Goal: Information Seeking & Learning: Learn about a topic

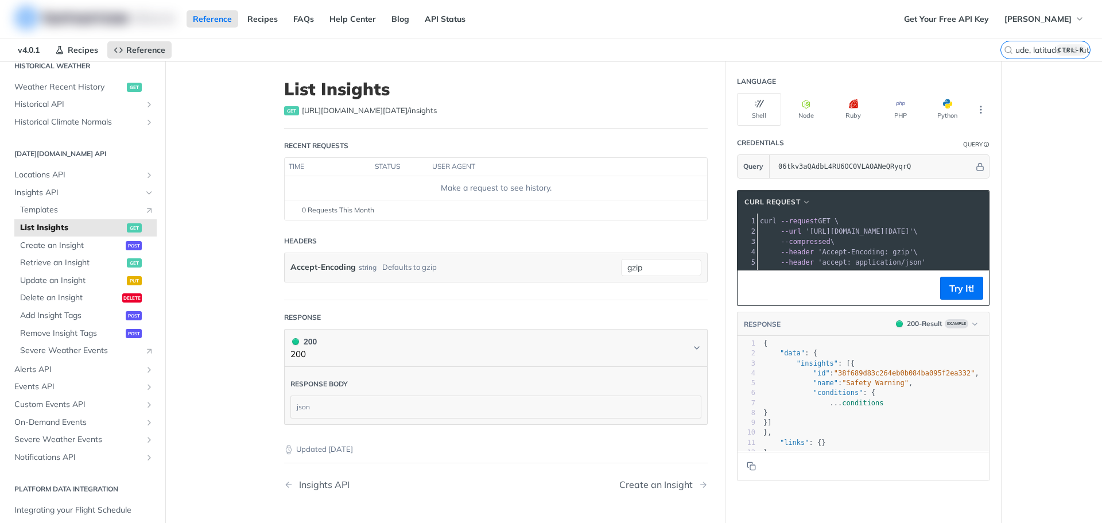
scroll to position [0, 190]
click at [1038, 52] on input "how to predict real time 2m_temperature with langitude, latitude range and futu…" at bounding box center [1060, 50] width 91 height 10
type input "how to predict real time 2m_temperature with langitude, latitude range and futu…"
click at [1034, 127] on main "JUMP TO CTRL-/ Fundamentals [DATE][DOMAIN_NAME] APIs Weather Data Layers Core P…" at bounding box center [551, 324] width 1102 height 527
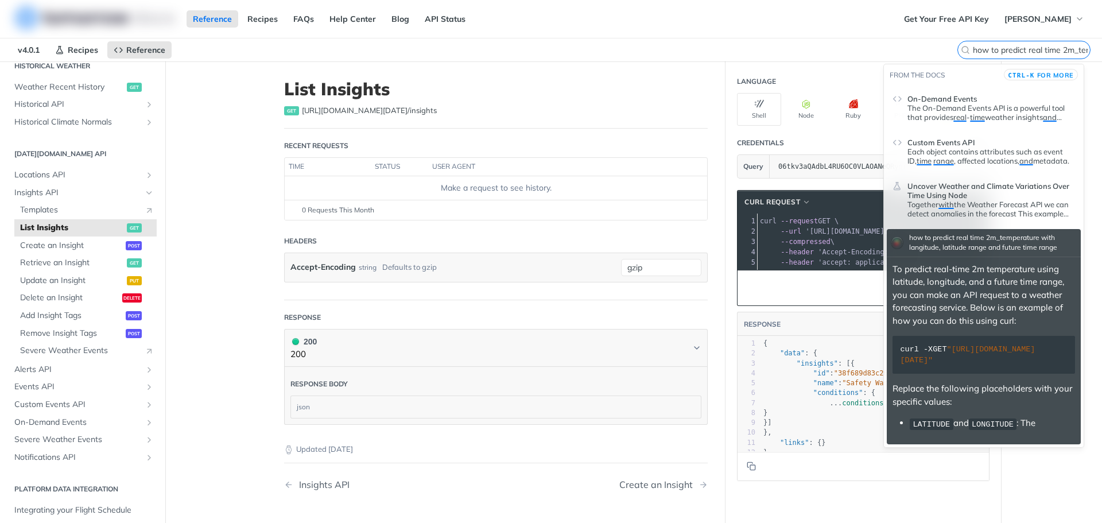
click at [1021, 49] on input "how to predict real time 2m_temperature with langitude, latitude range and futu…" at bounding box center [1030, 50] width 117 height 10
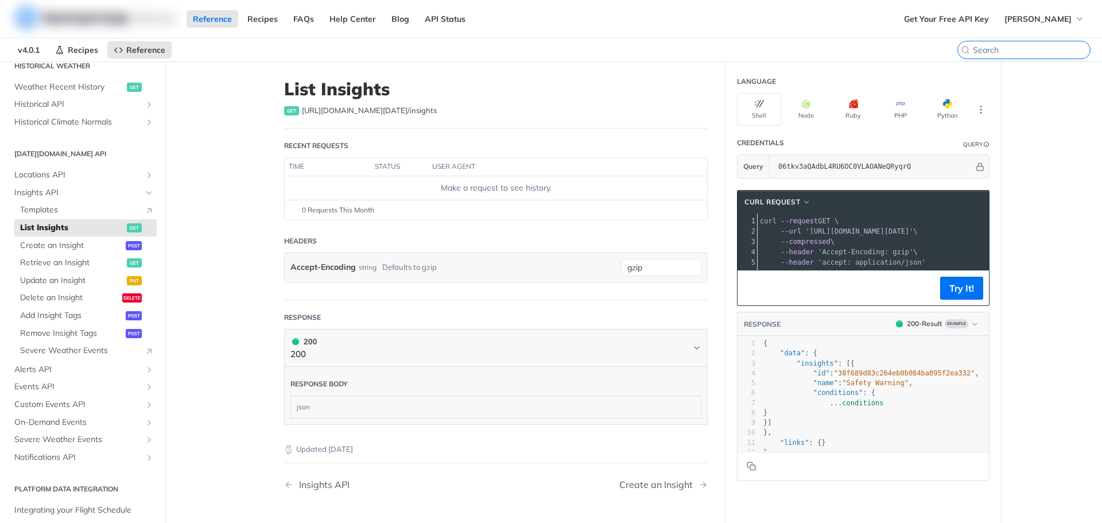
paste input "how to predict real time 2m_temperature with langitude, latitude range and futu…"
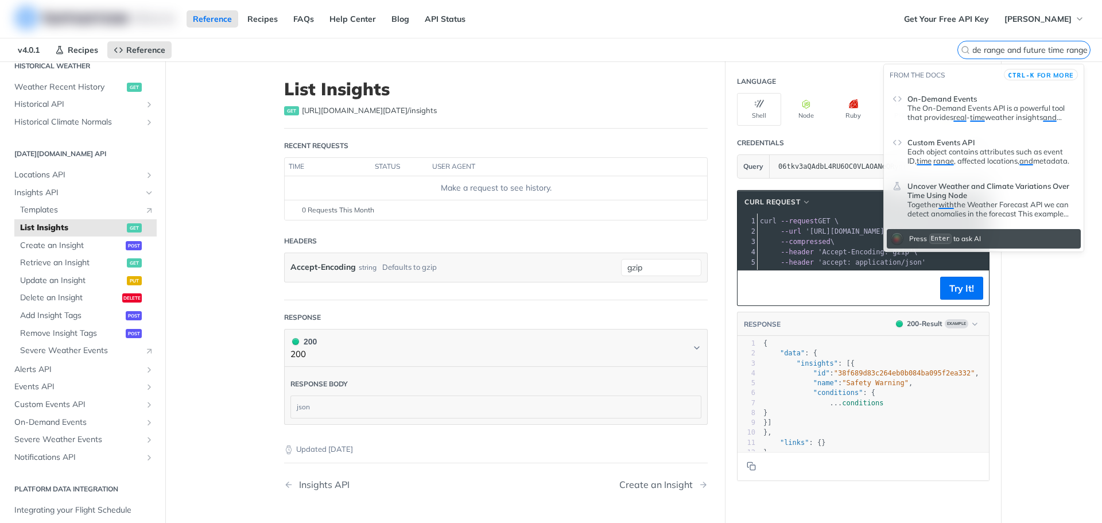
click at [994, 51] on input "how to predict real time 2m_temperature with langitude, latitude range and futu…" at bounding box center [1030, 50] width 117 height 10
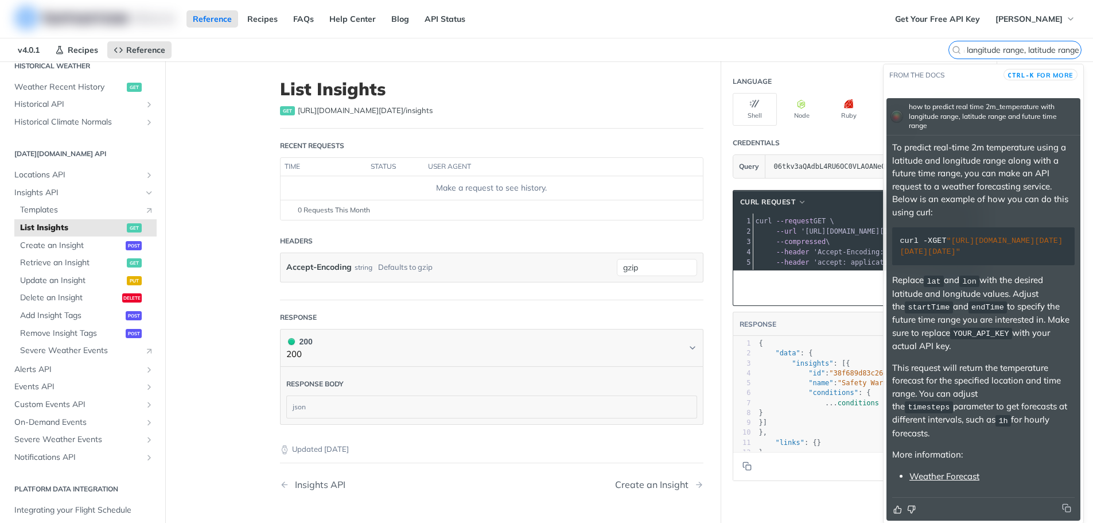
scroll to position [15, 0]
type input "how to predict real time 2m_temperature with langitude range, latitude range an…"
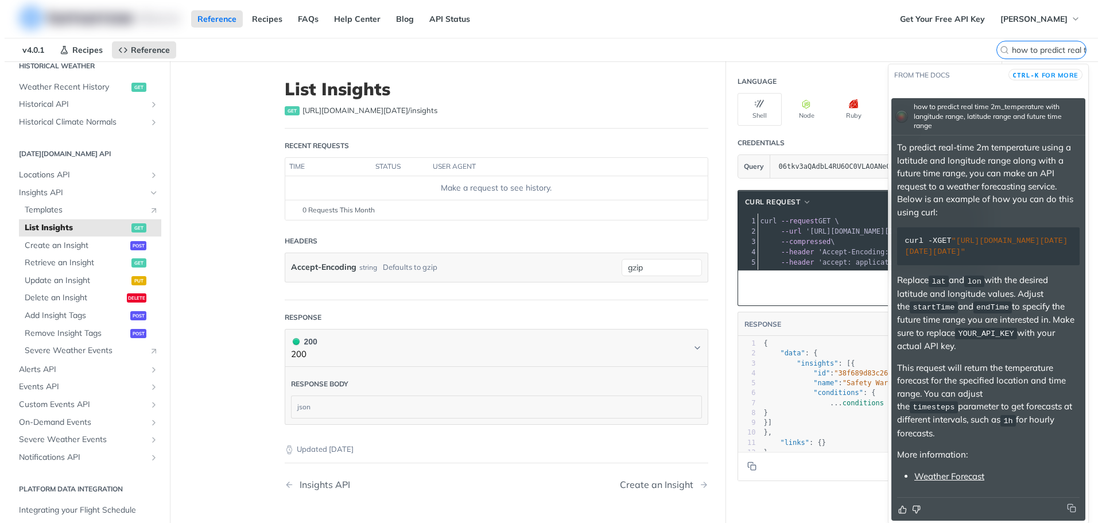
scroll to position [0, 0]
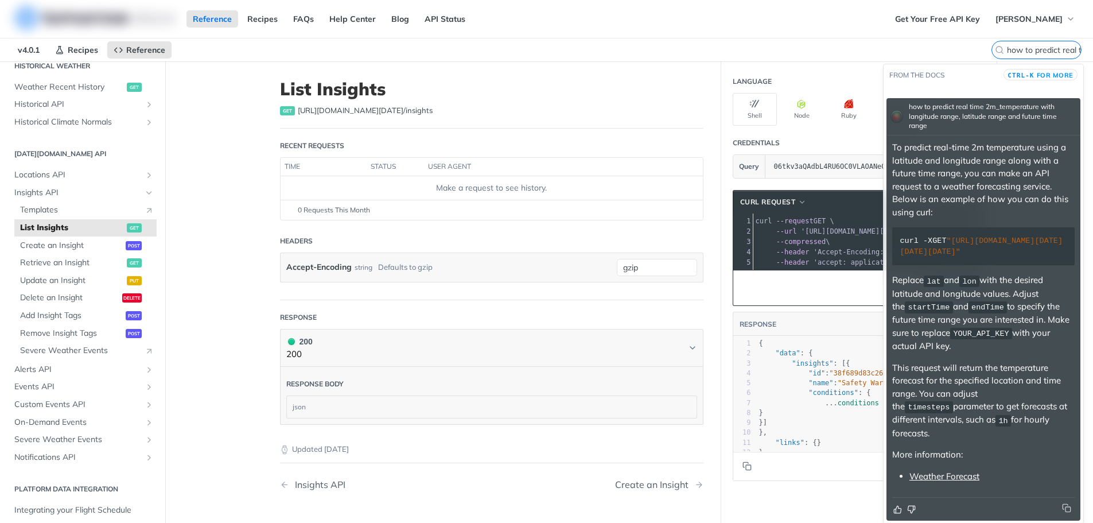
click at [943, 474] on link "Weather Forecast" at bounding box center [944, 475] width 70 height 11
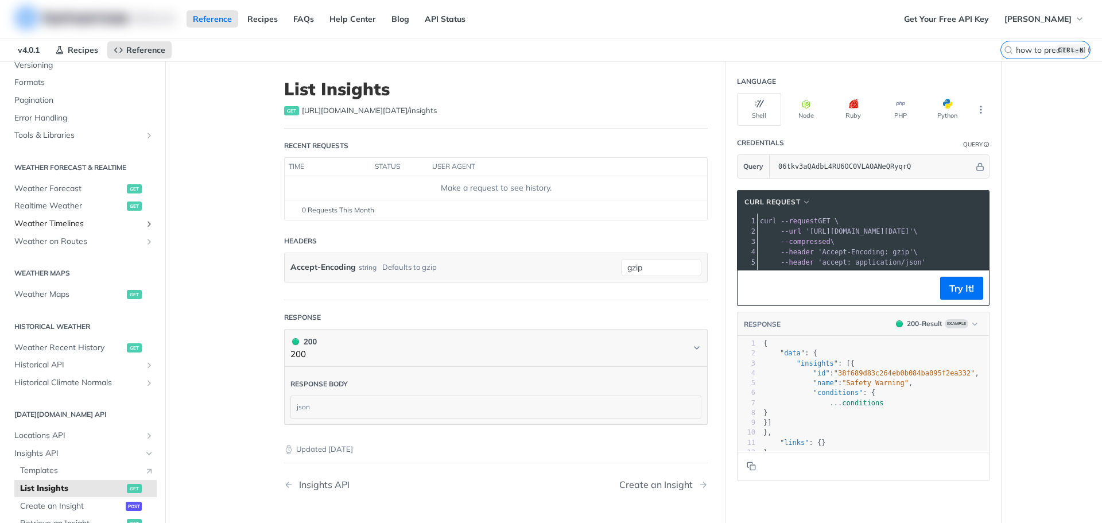
scroll to position [130, 0]
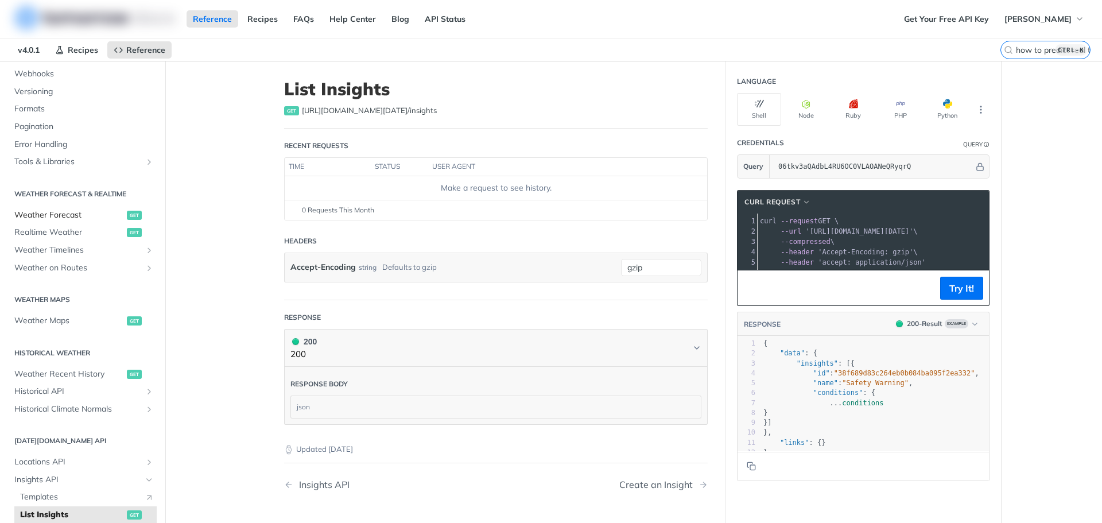
click at [79, 213] on span "Weather Forecast" at bounding box center [69, 214] width 110 height 11
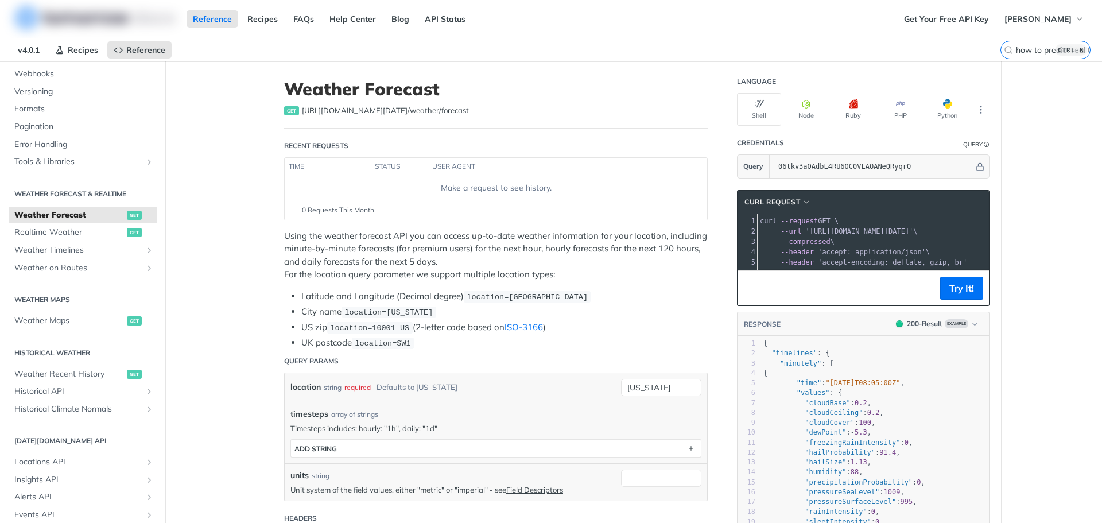
click at [482, 288] on div "Using the weather forecast API you can access up-to-date weather information fo…" at bounding box center [495, 289] width 423 height 120
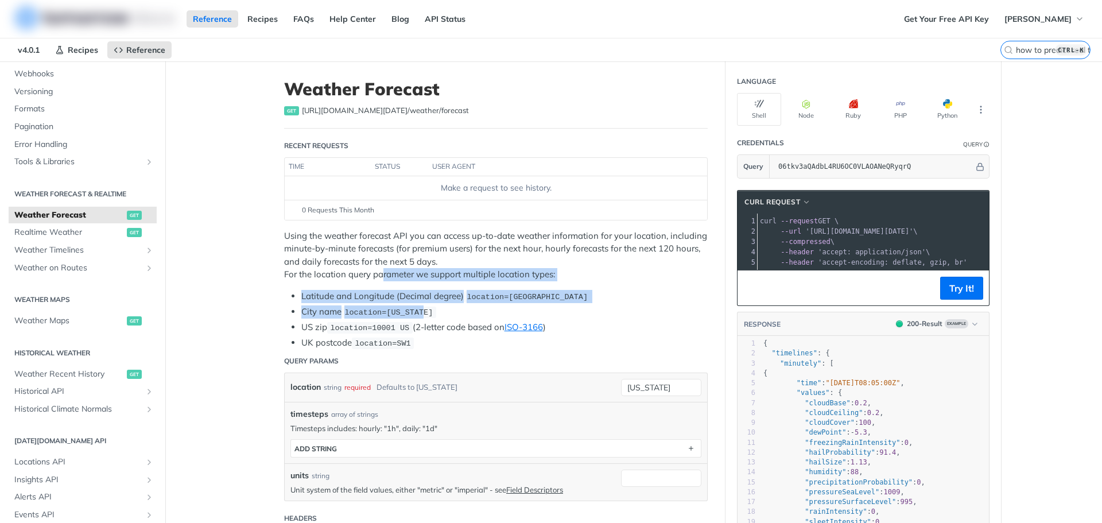
drag, startPoint x: 613, startPoint y: 307, endPoint x: 306, endPoint y: 266, distance: 310.3
click at [336, 265] on div "Using the weather forecast API you can access up-to-date weather information fo…" at bounding box center [495, 289] width 423 height 120
click at [333, 273] on p "Using the weather forecast API you can access up-to-date weather information fo…" at bounding box center [495, 255] width 423 height 52
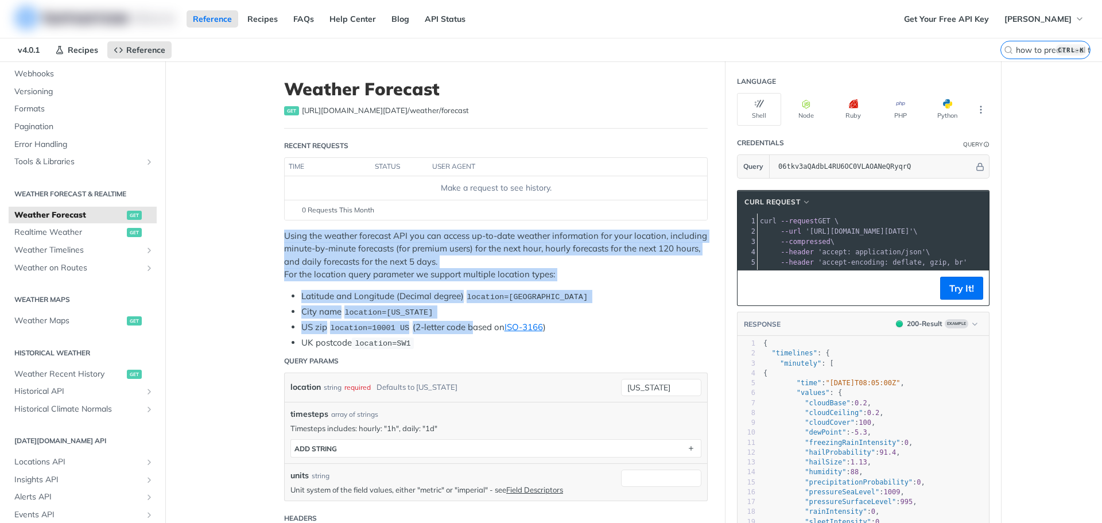
drag, startPoint x: 281, startPoint y: 236, endPoint x: 462, endPoint y: 334, distance: 205.6
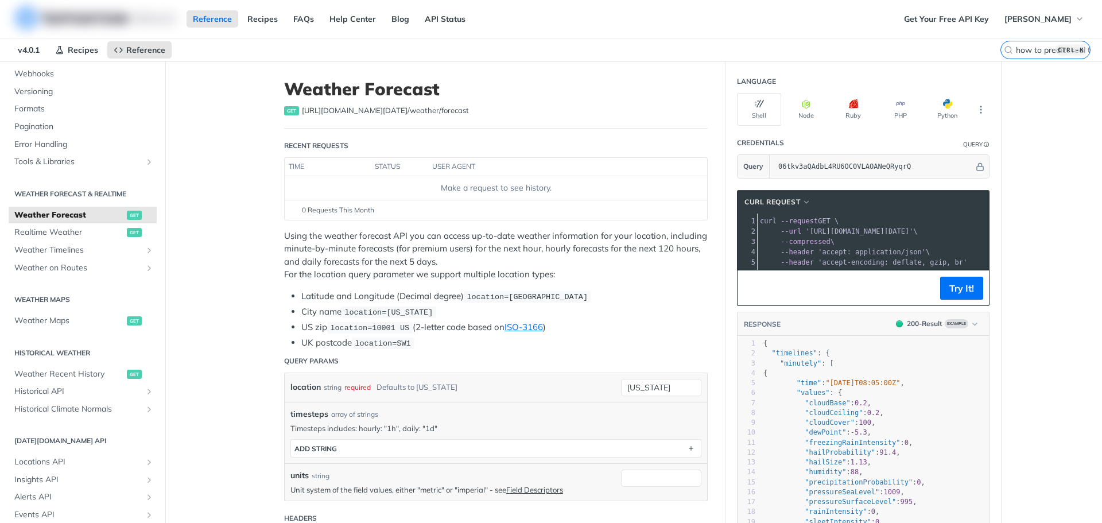
click at [458, 341] on li "UK postcode location=SW1" at bounding box center [504, 342] width 406 height 13
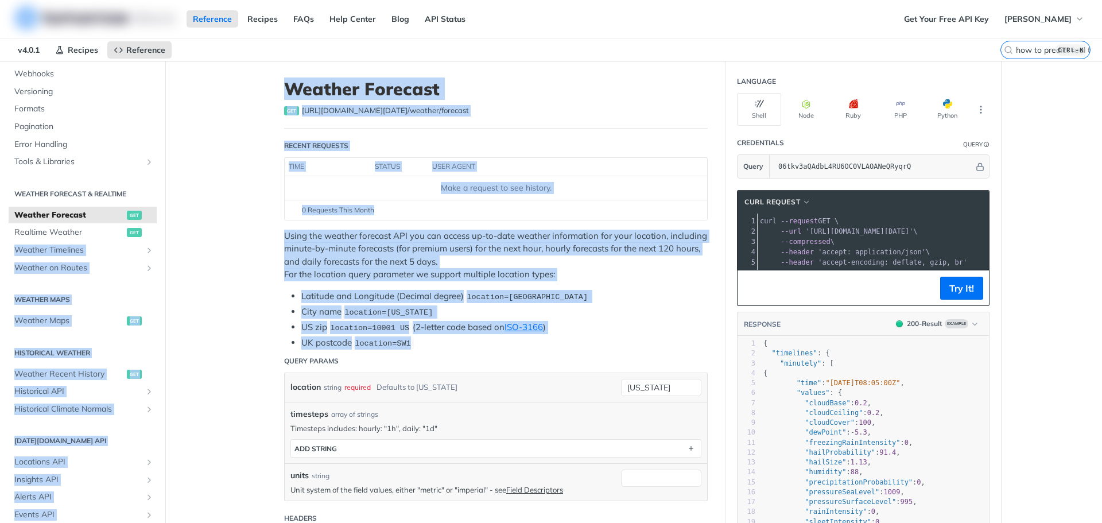
drag, startPoint x: 460, startPoint y: 342, endPoint x: 208, endPoint y: 217, distance: 281.0
click at [286, 236] on p "Using the weather forecast API you can access up-to-date weather information fo…" at bounding box center [495, 255] width 423 height 52
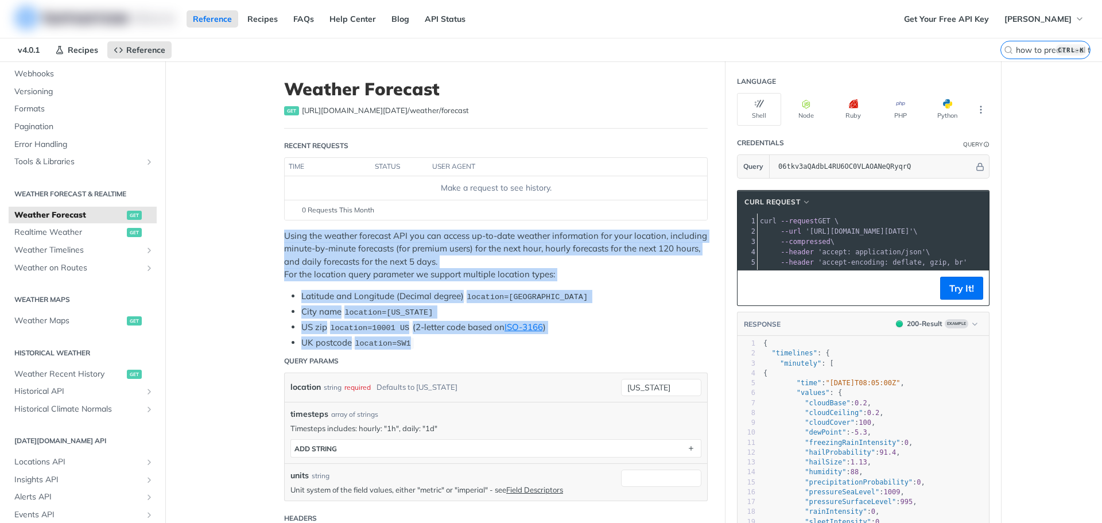
drag, startPoint x: 266, startPoint y: 232, endPoint x: 434, endPoint y: 338, distance: 198.8
click at [434, 338] on li "UK postcode location=SW1" at bounding box center [504, 342] width 406 height 13
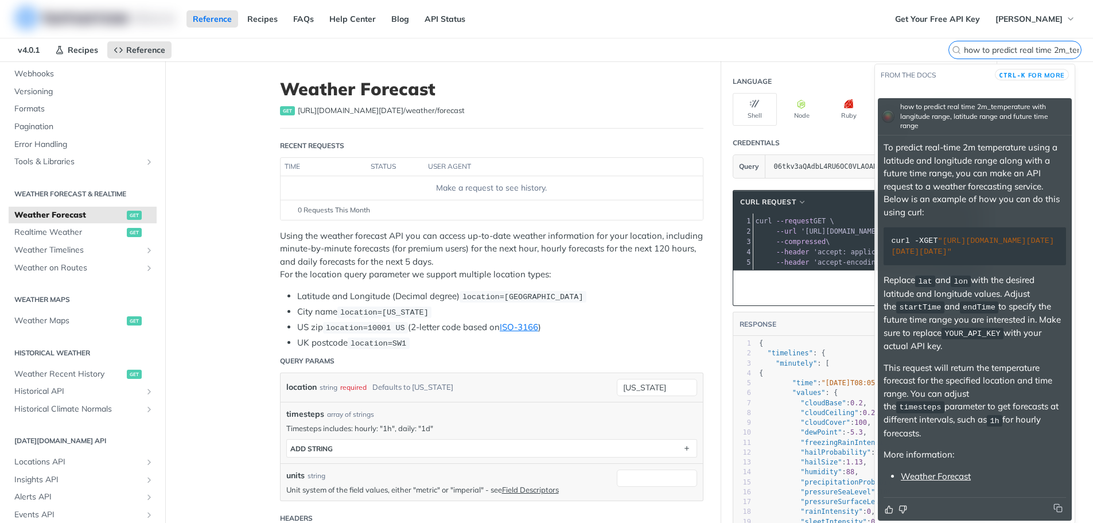
click at [1030, 46] on input "how to predict real time 2m_temperature with langitude range, latitude range an…" at bounding box center [1022, 50] width 117 height 10
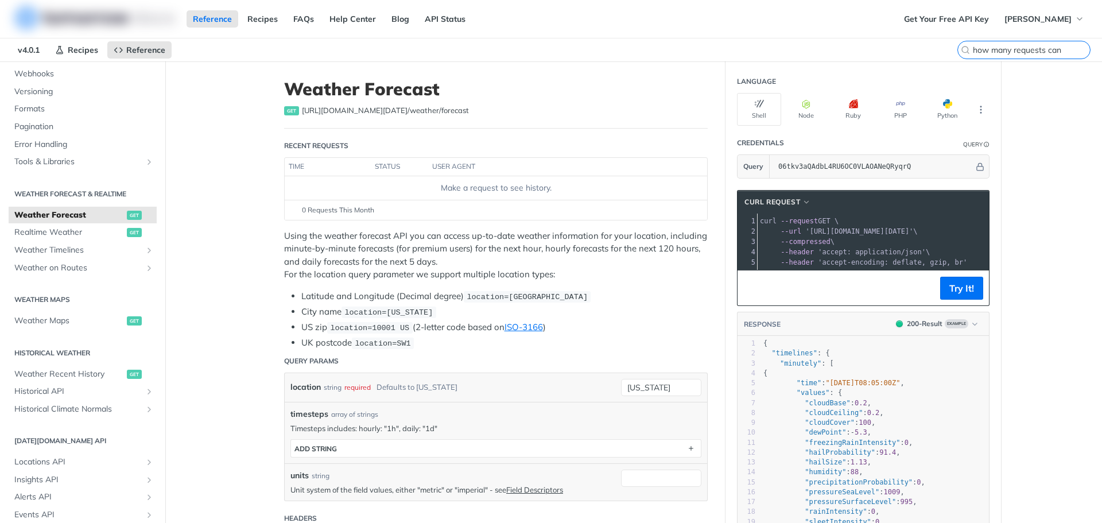
type input "how many requests can i"
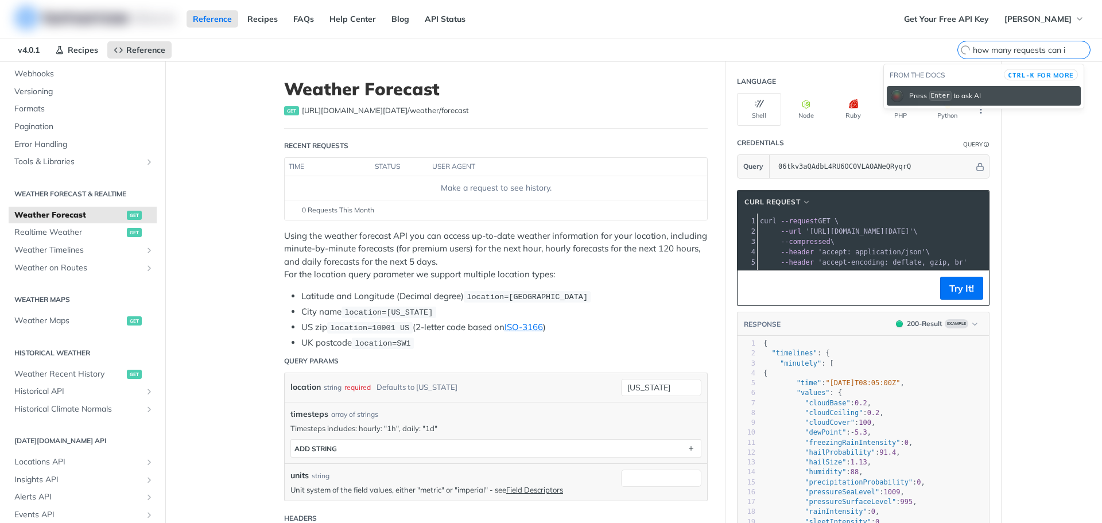
type input "how many requests can i"
type input "how many requests can i send"
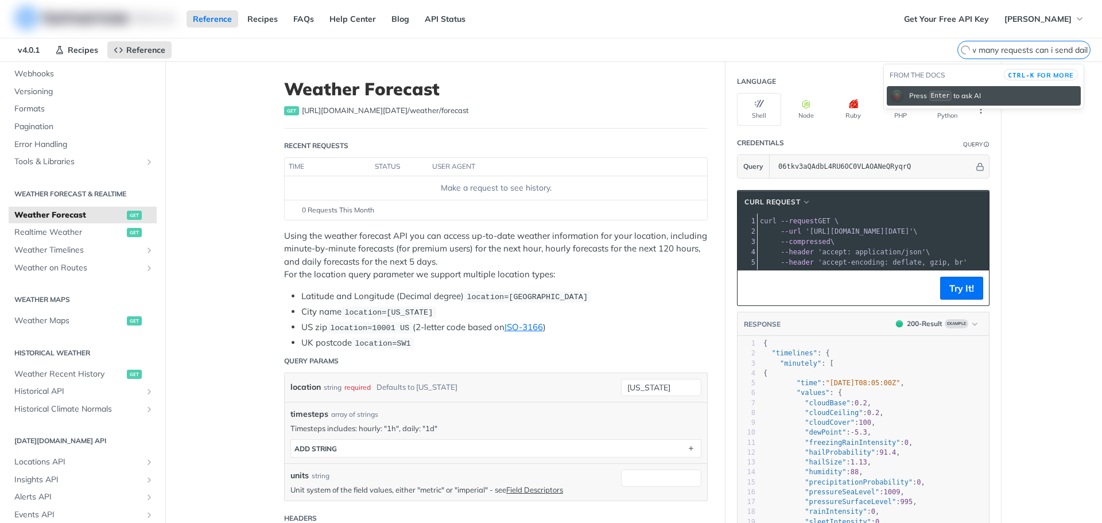
type input "how many requests can i send daily"
click at [1042, 74] on span "for more" at bounding box center [1055, 75] width 37 height 8
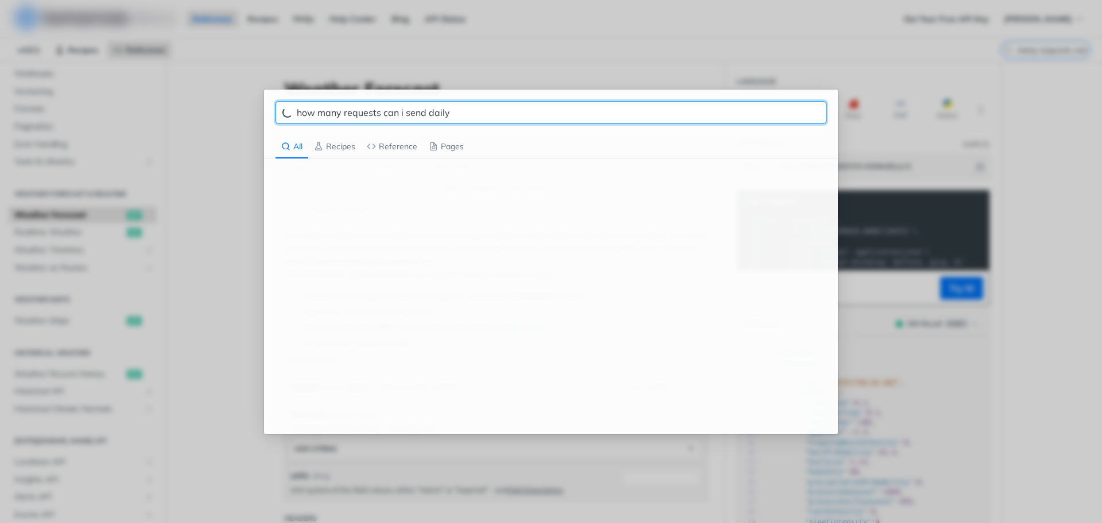
scroll to position [0, 0]
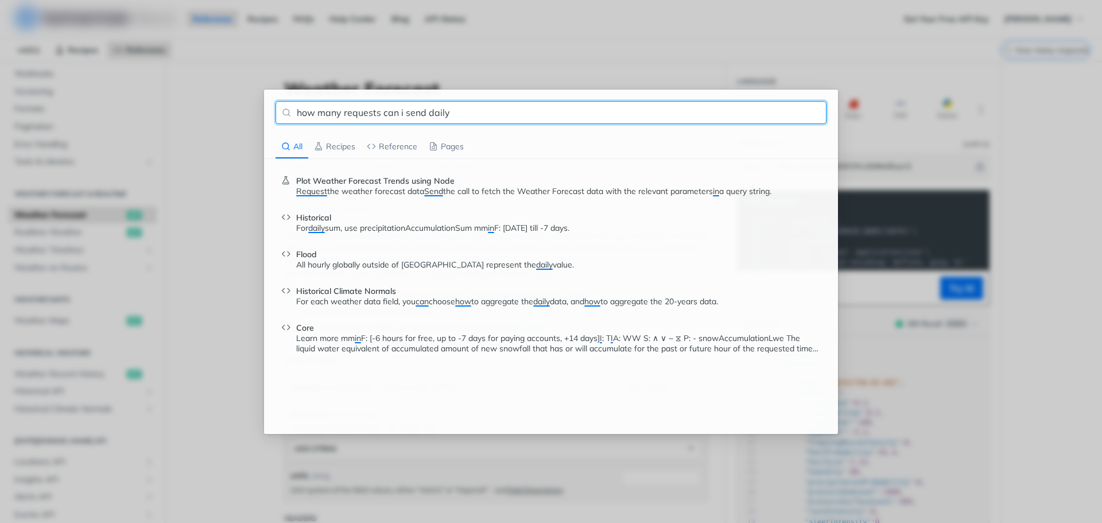
click at [897, 274] on div "how many requests can i send daily All Recipes Reference Pages Plot Weather For…" at bounding box center [551, 261] width 1102 height 523
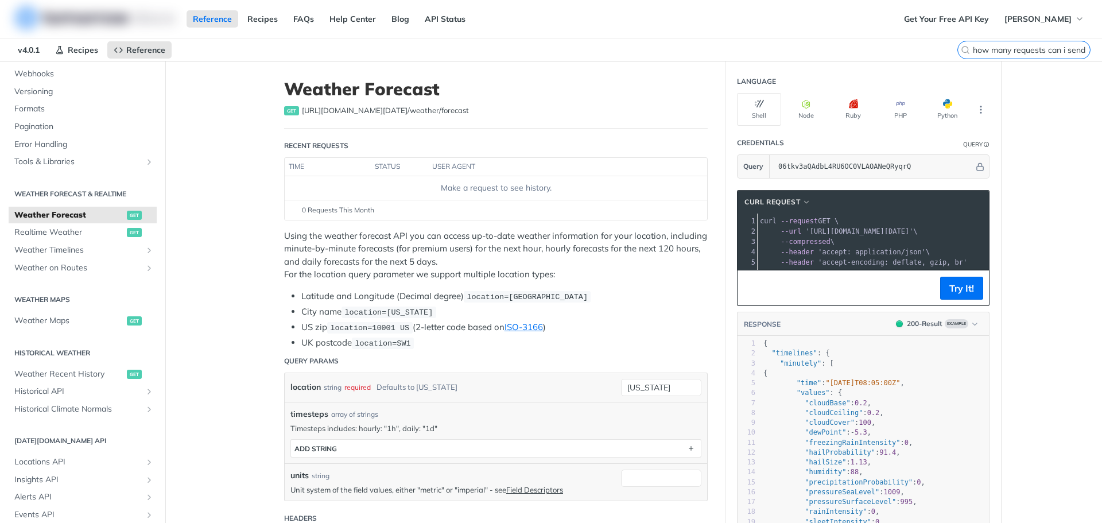
click at [1026, 48] on input "how many requests can i send daily" at bounding box center [1030, 50] width 117 height 10
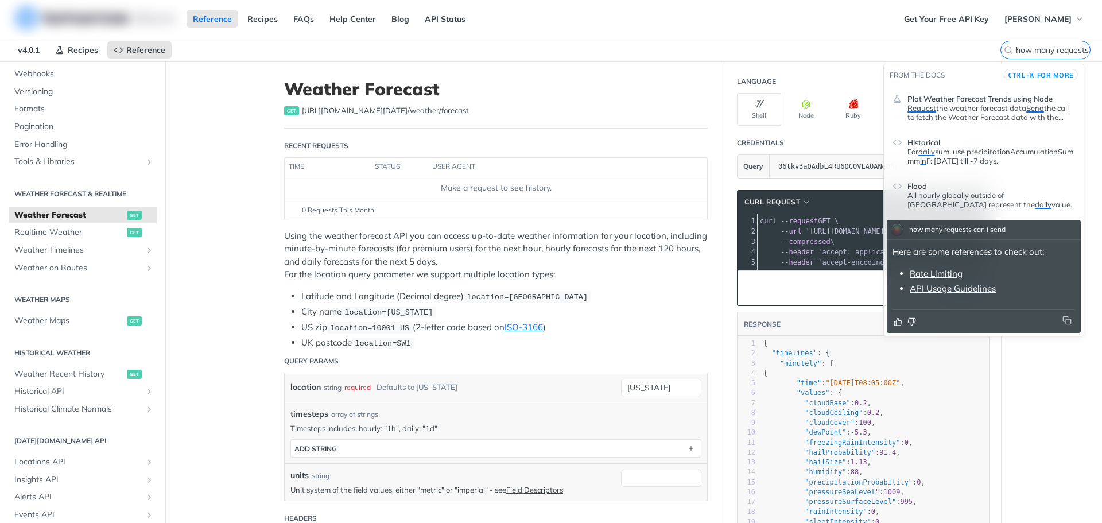
click at [936, 272] on link "Rate Limiting" at bounding box center [935, 273] width 53 height 11
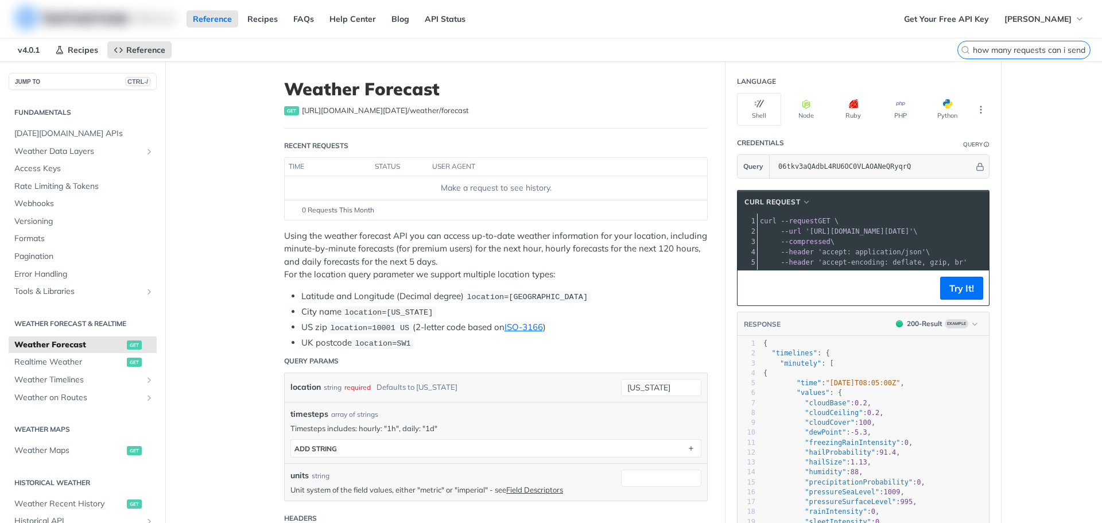
click at [1034, 50] on input "how many requests can i send daily" at bounding box center [1030, 50] width 117 height 10
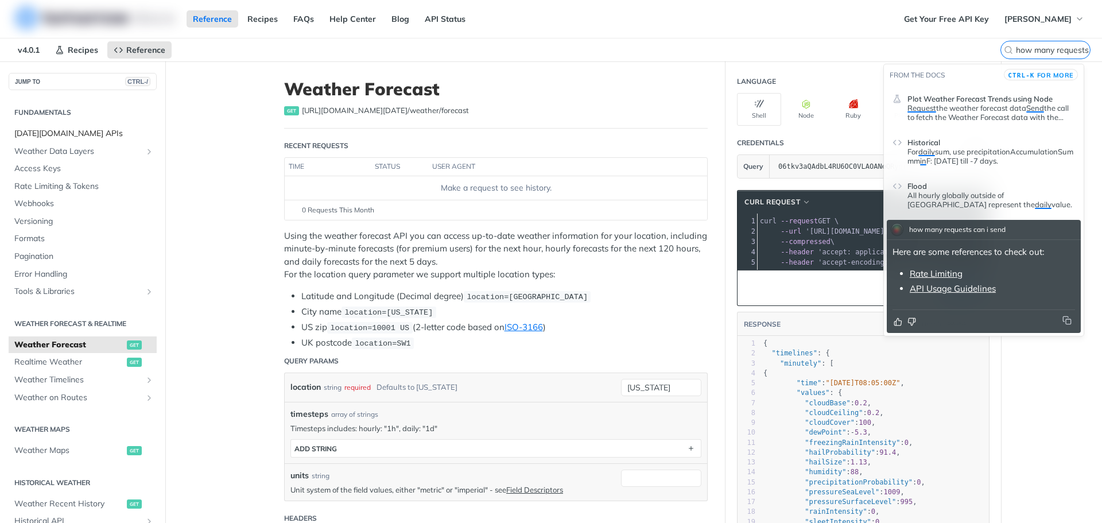
click at [67, 129] on span "[DATE][DOMAIN_NAME] APIs" at bounding box center [83, 133] width 139 height 11
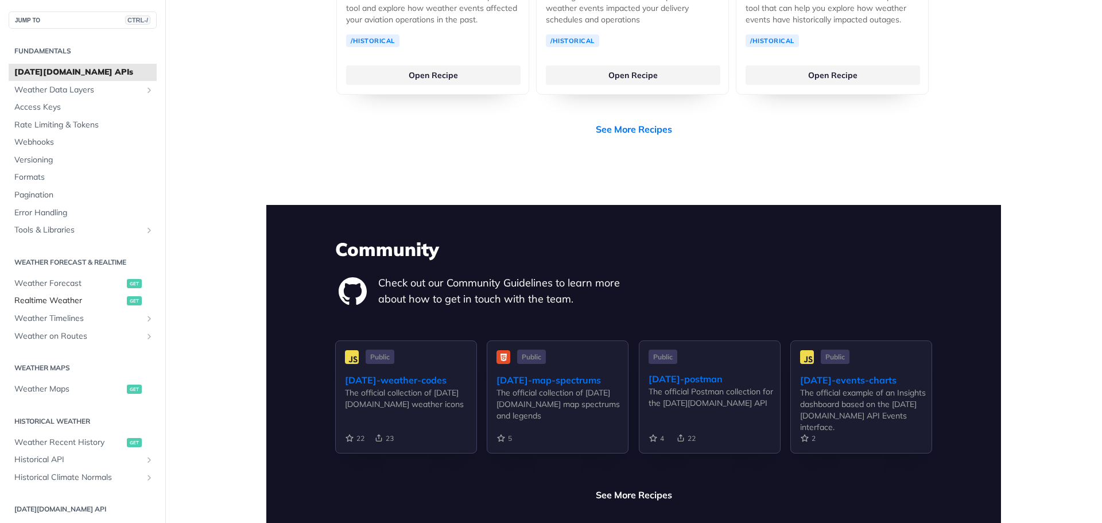
click at [72, 298] on span "Realtime Weather" at bounding box center [69, 300] width 110 height 11
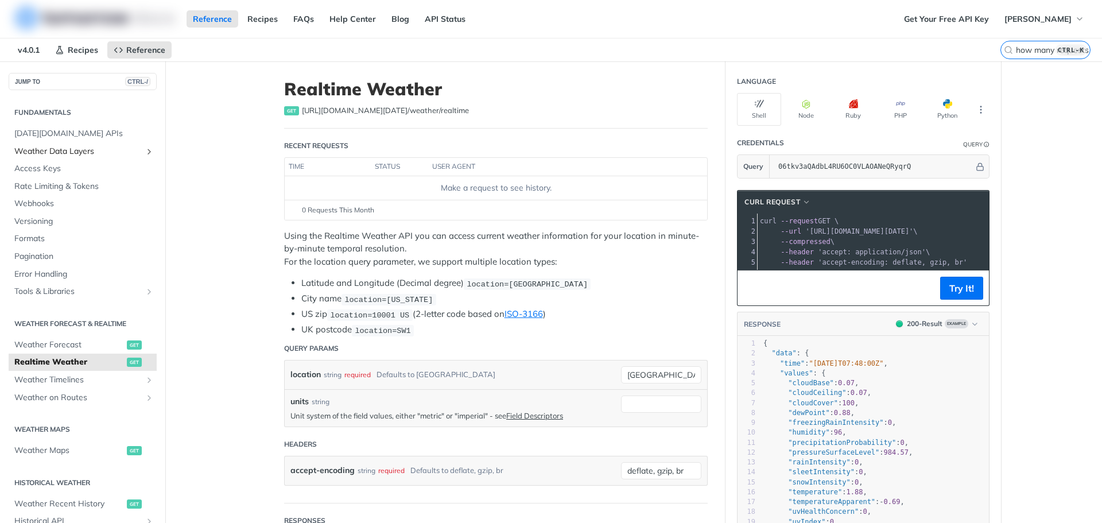
click at [99, 150] on span "Weather Data Layers" at bounding box center [77, 151] width 127 height 11
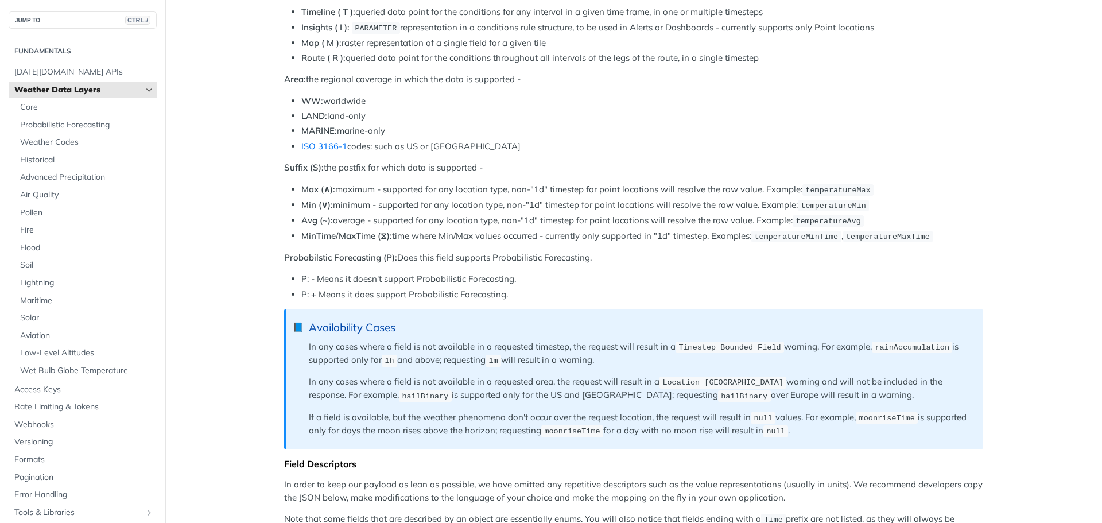
scroll to position [574, 0]
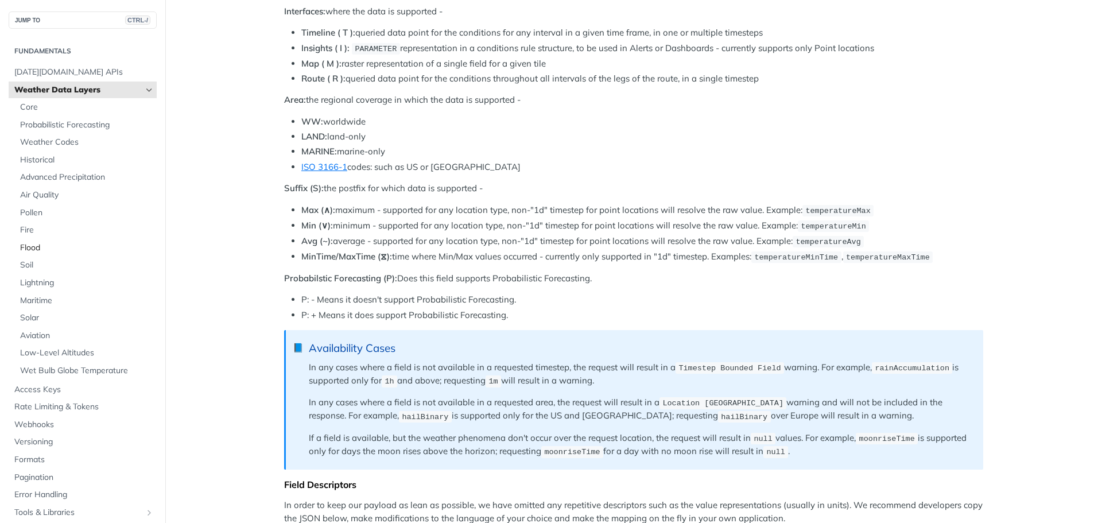
click at [47, 250] on span "Flood" at bounding box center [87, 247] width 134 height 11
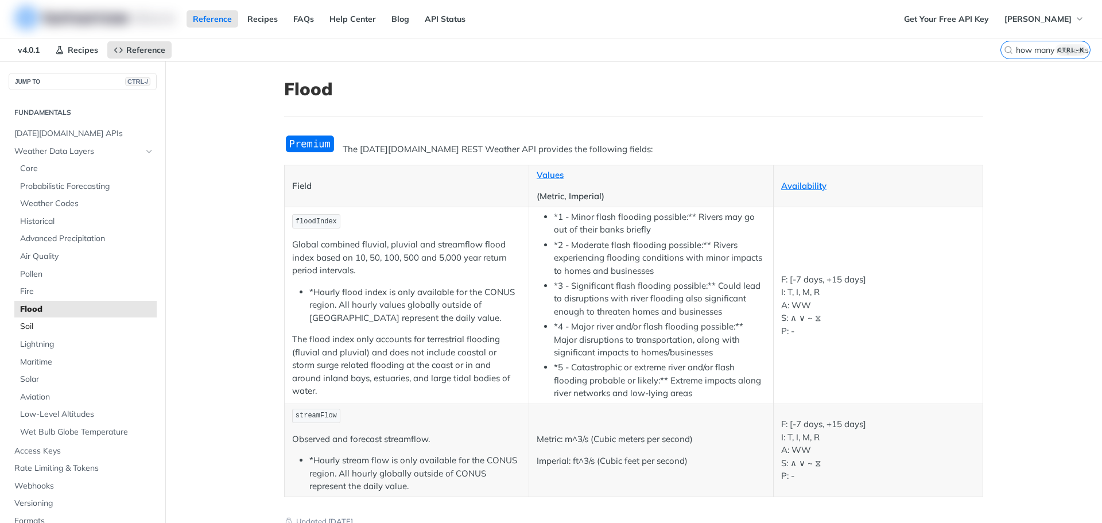
click at [88, 320] on link "Soil" at bounding box center [85, 326] width 142 height 17
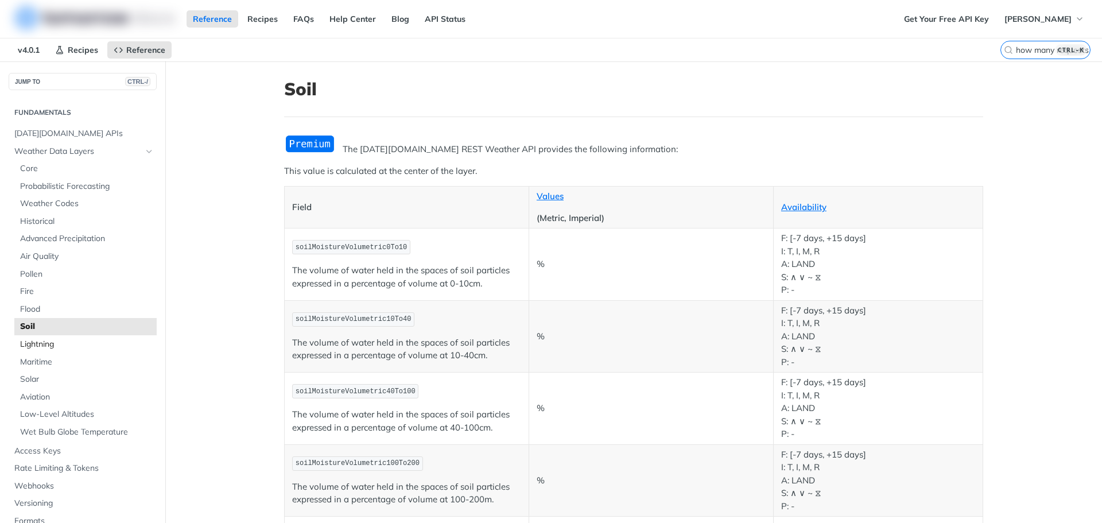
click at [71, 344] on span "Lightning" at bounding box center [87, 343] width 134 height 11
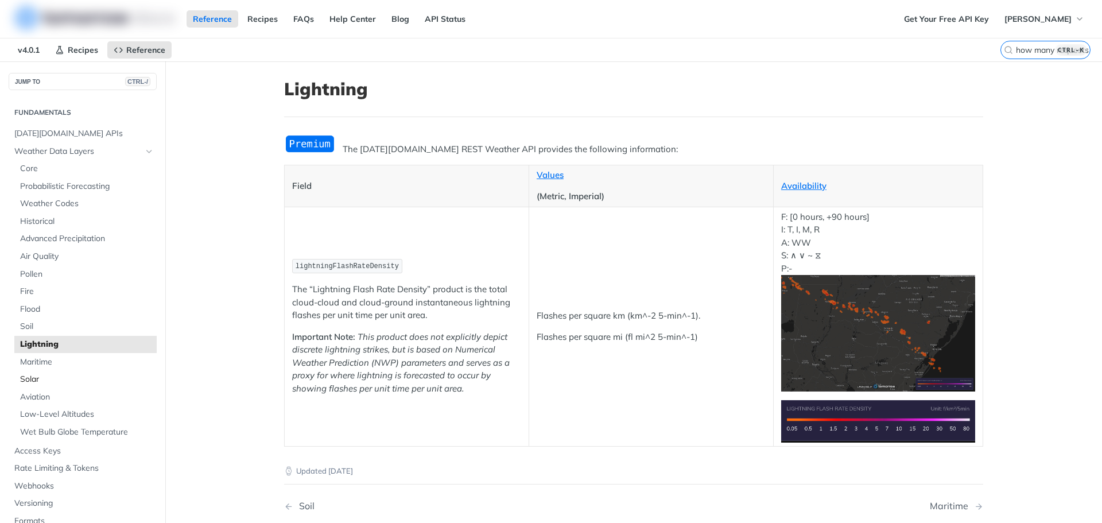
click at [91, 380] on span "Solar" at bounding box center [87, 378] width 134 height 11
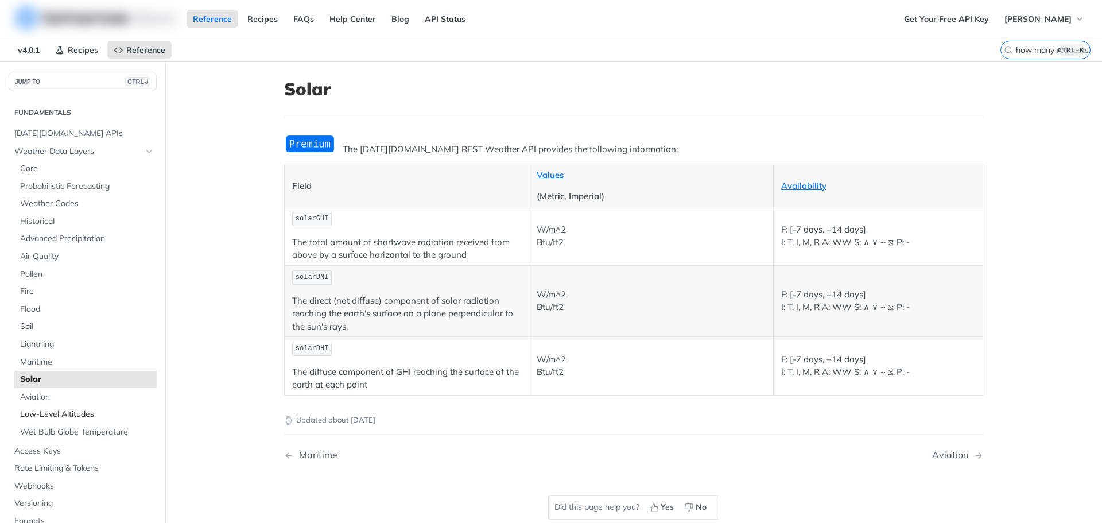
click at [78, 411] on span "Low-Level Altitudes" at bounding box center [87, 413] width 134 height 11
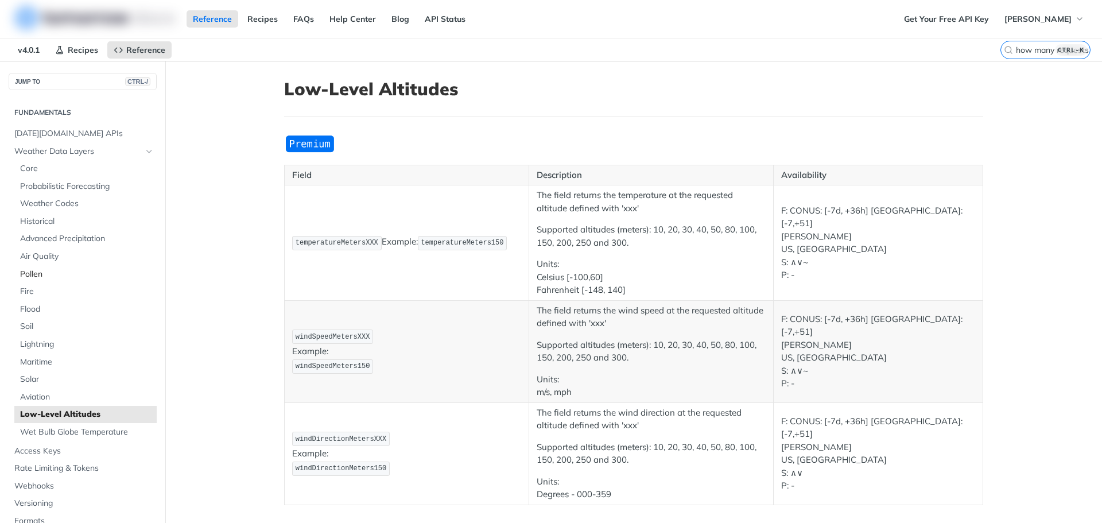
click at [115, 279] on span "Pollen" at bounding box center [87, 273] width 134 height 11
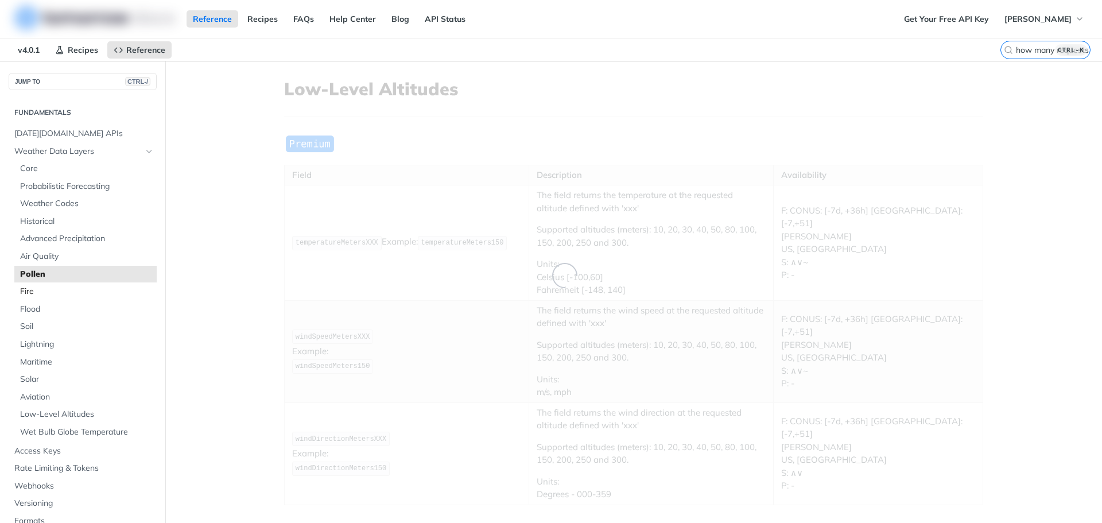
click at [106, 286] on span "Fire" at bounding box center [87, 291] width 134 height 11
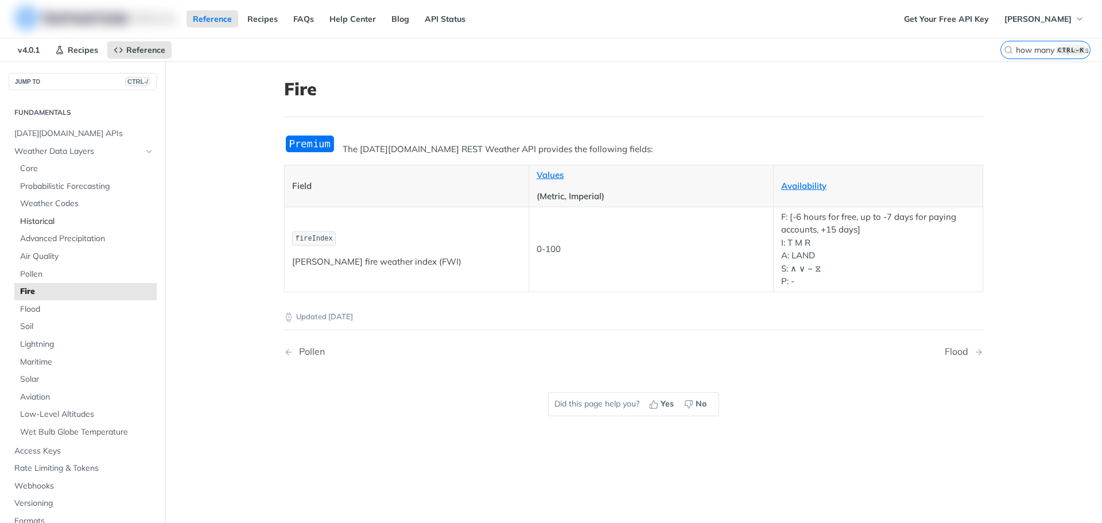
click at [48, 218] on span "Historical" at bounding box center [87, 221] width 134 height 11
